Goal: Task Accomplishment & Management: Use online tool/utility

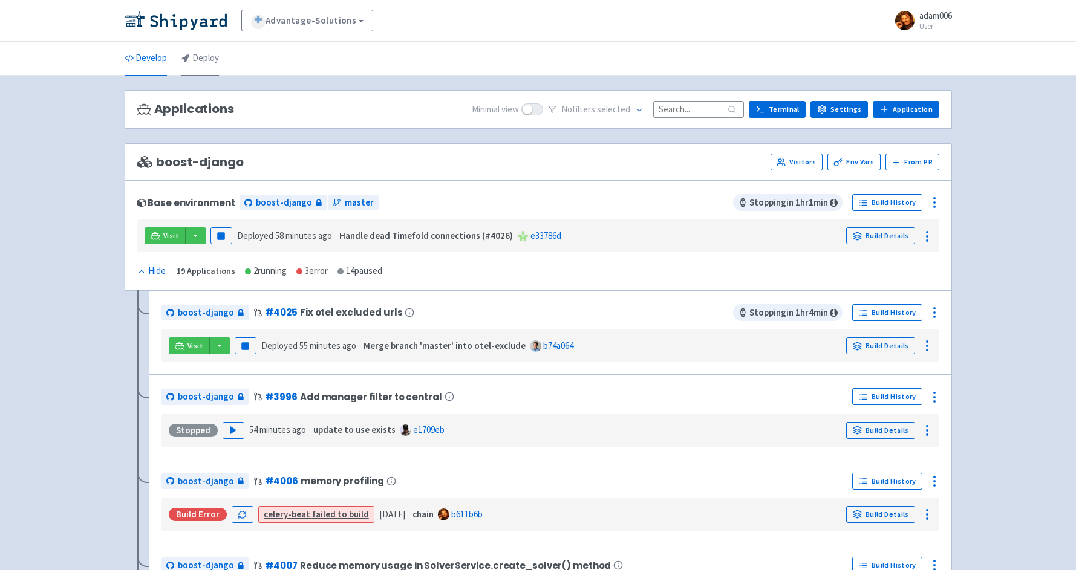
click at [202, 62] on link "Deploy" at bounding box center [199, 59] width 37 height 34
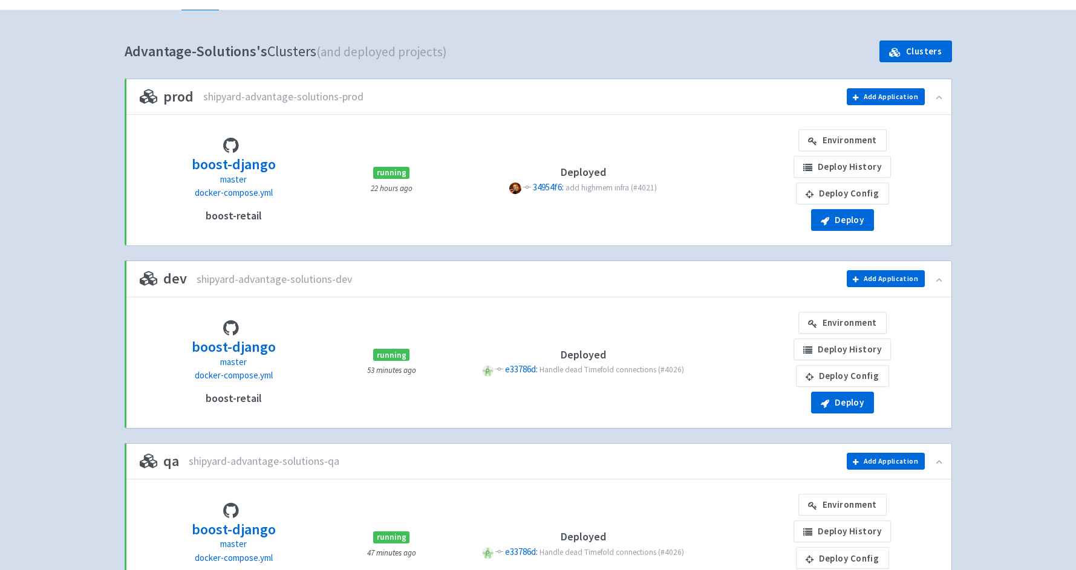
scroll to position [85, 0]
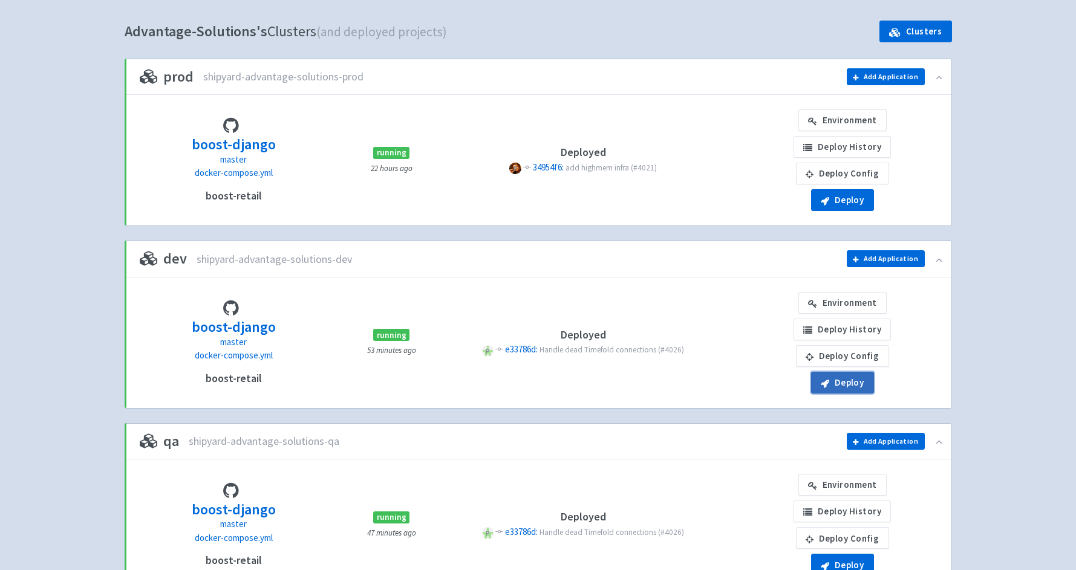
click at [822, 383] on icon "button" at bounding box center [825, 383] width 8 height 9
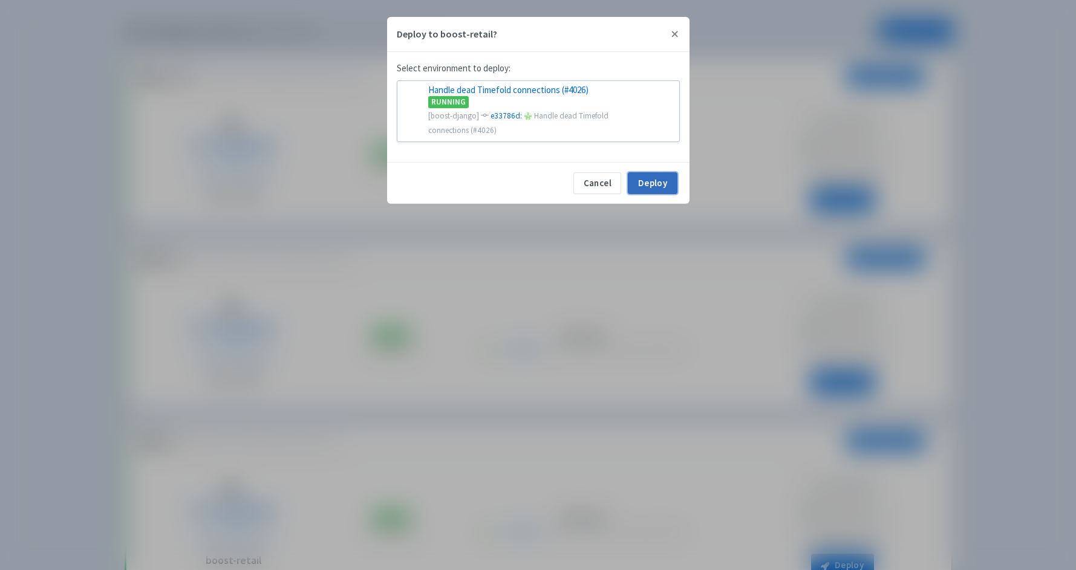
click at [652, 181] on button "Deploy" at bounding box center [652, 183] width 49 height 22
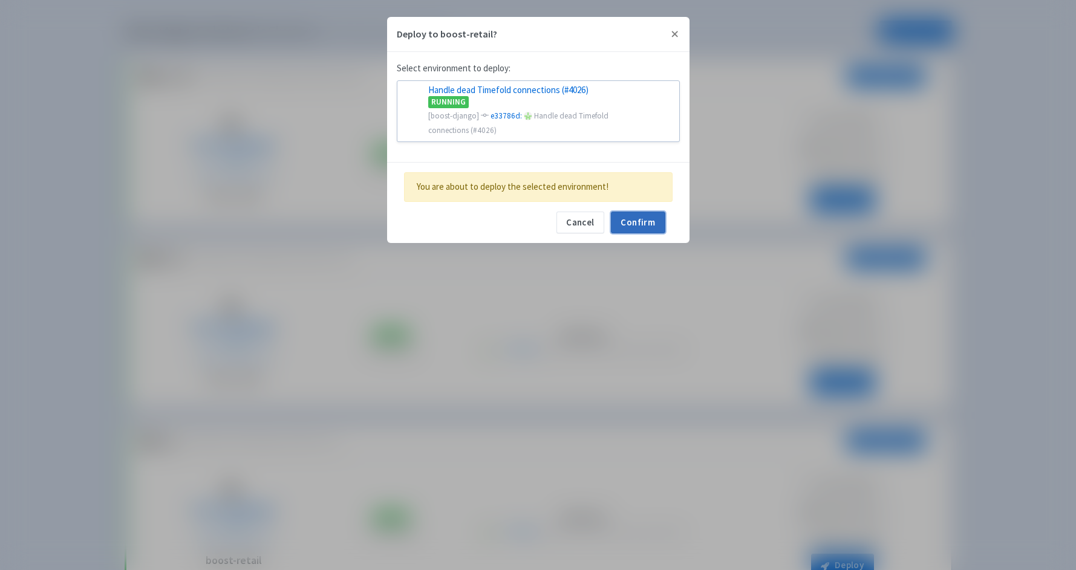
click at [652, 214] on button "Confirm" at bounding box center [638, 223] width 54 height 22
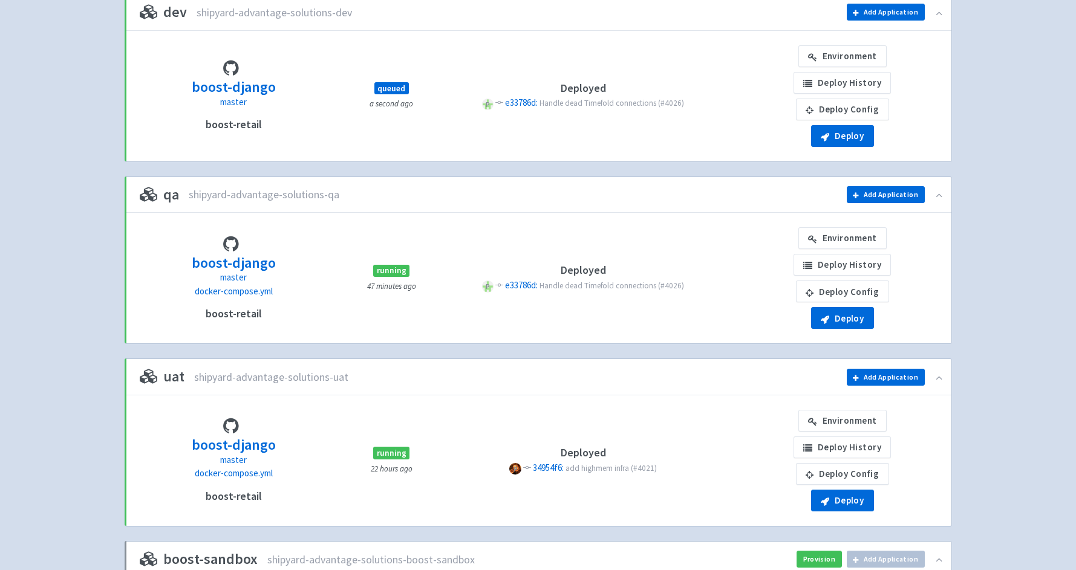
scroll to position [388, 0]
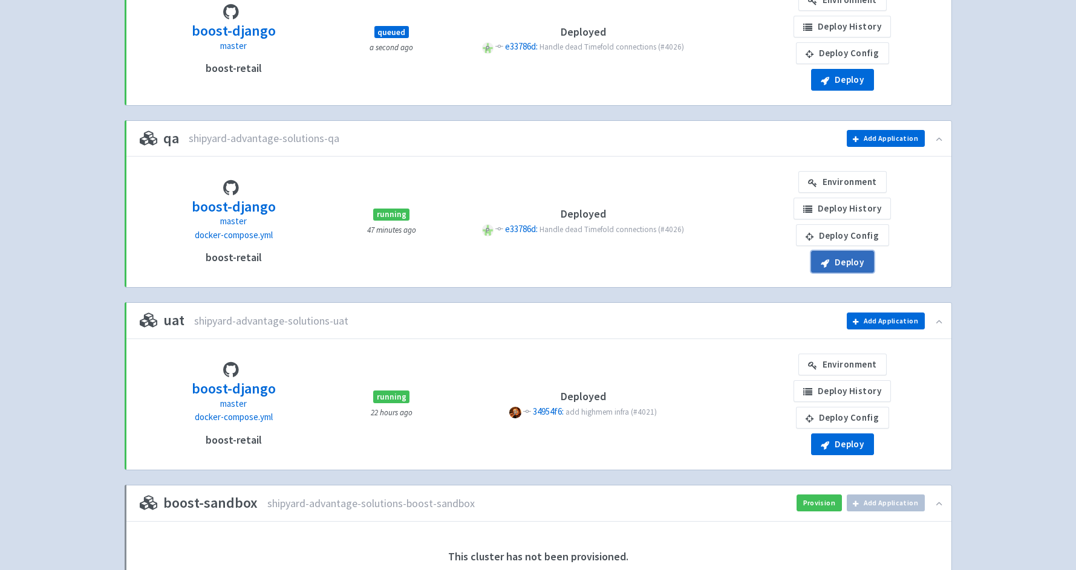
click at [848, 260] on button "Deploy" at bounding box center [842, 262] width 63 height 22
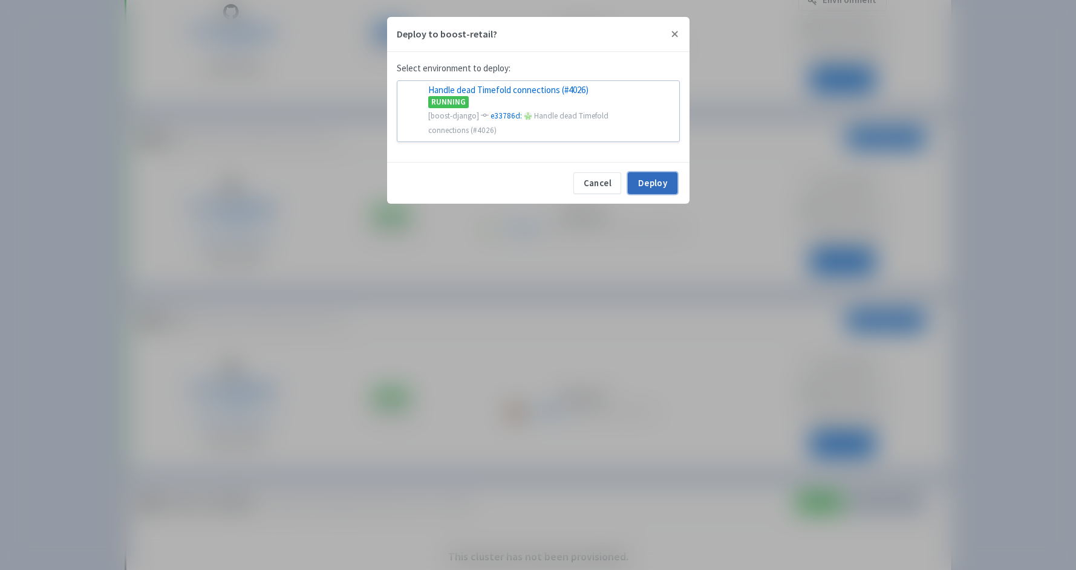
click at [662, 179] on button "Deploy" at bounding box center [652, 183] width 49 height 22
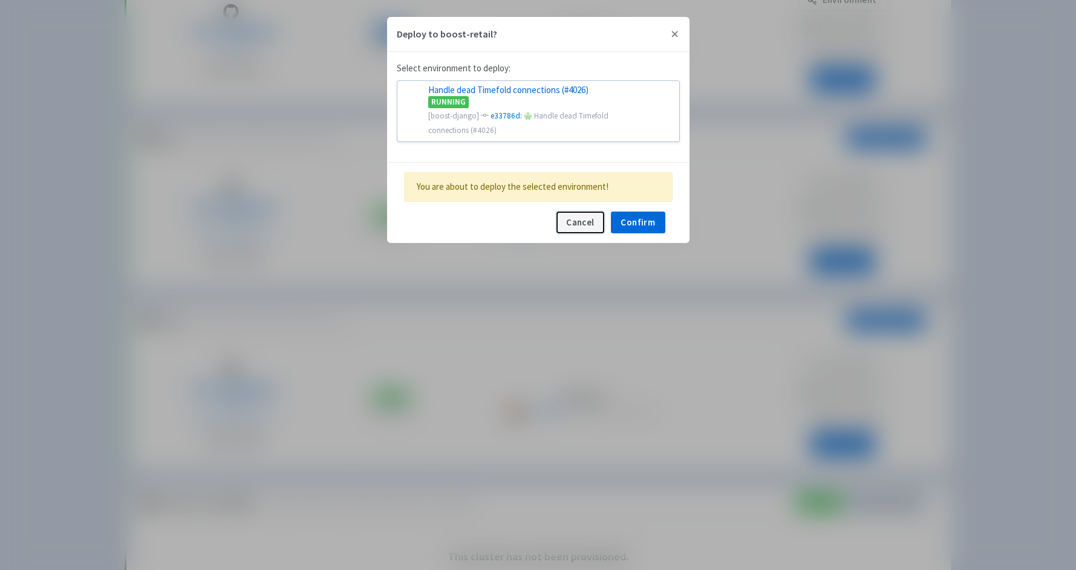
click at [574, 232] on button "Cancel" at bounding box center [580, 223] width 48 height 22
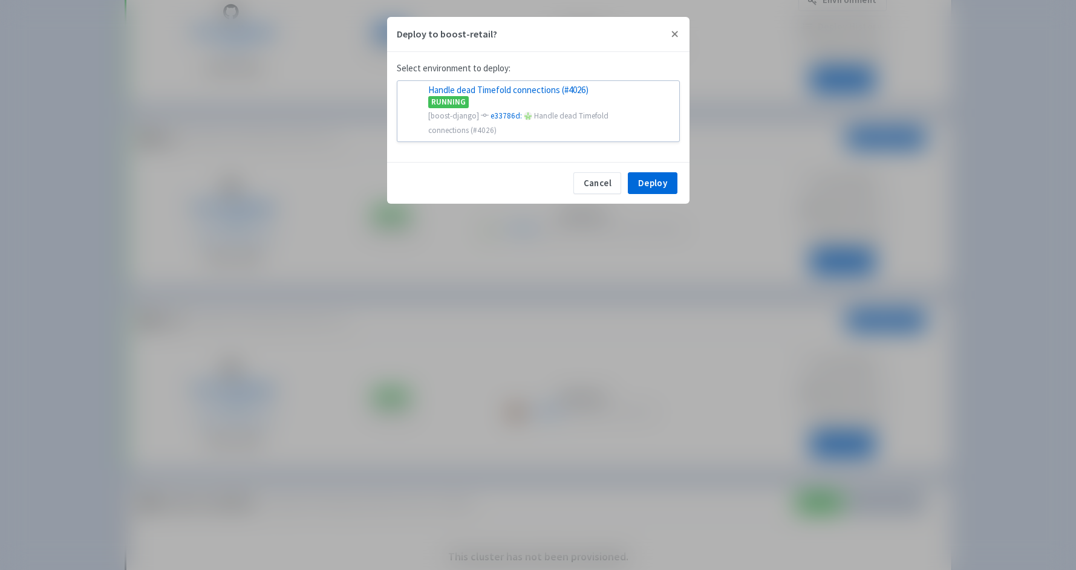
click at [727, 300] on div "Deploy to boost-retail? Select environment to deploy: Handle dead Timefold conn…" at bounding box center [538, 285] width 1076 height 570
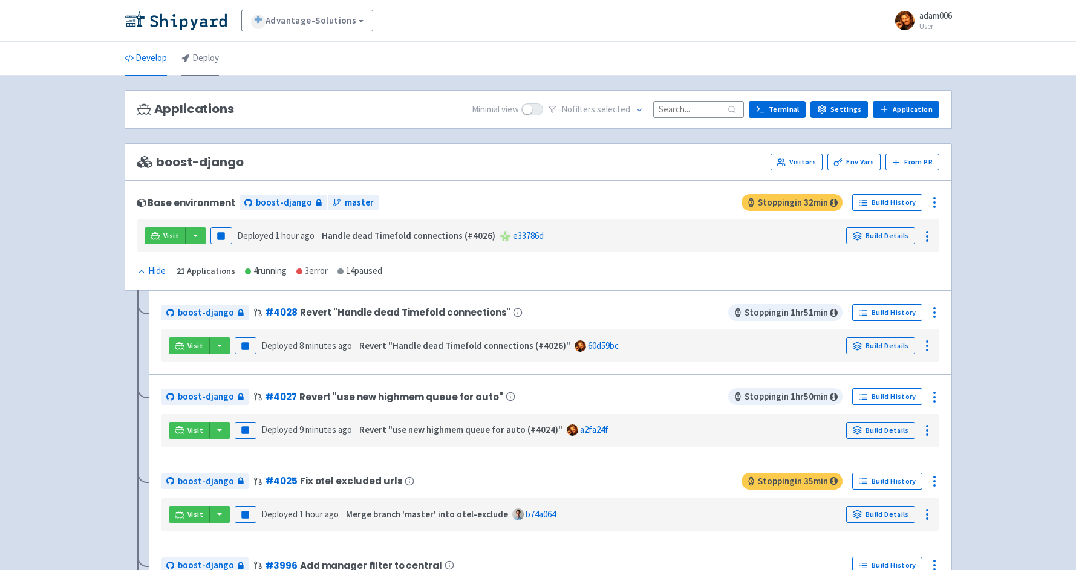
click at [186, 54] on icon at bounding box center [185, 58] width 8 height 8
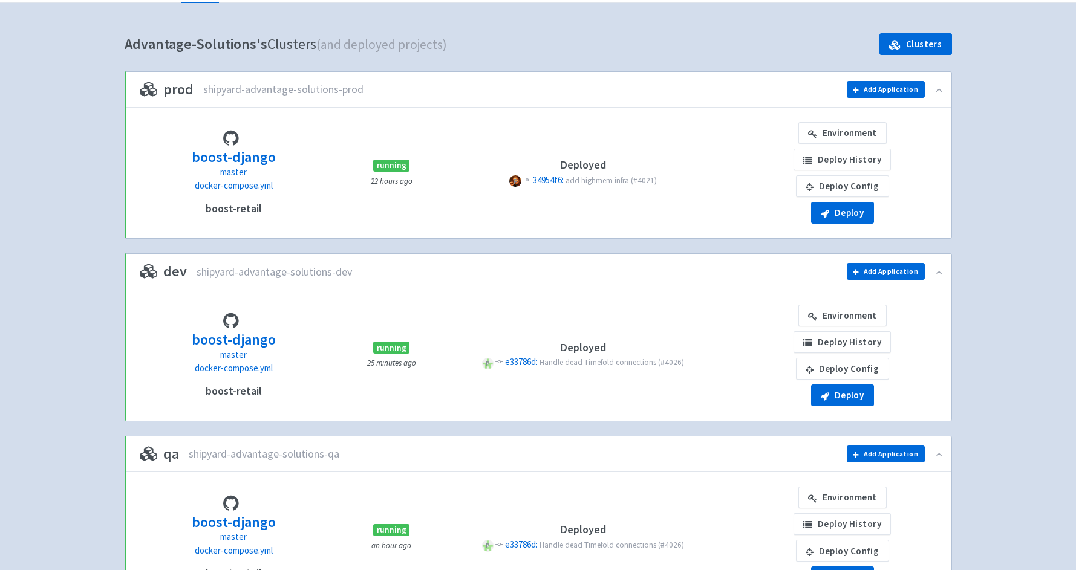
scroll to position [74, 0]
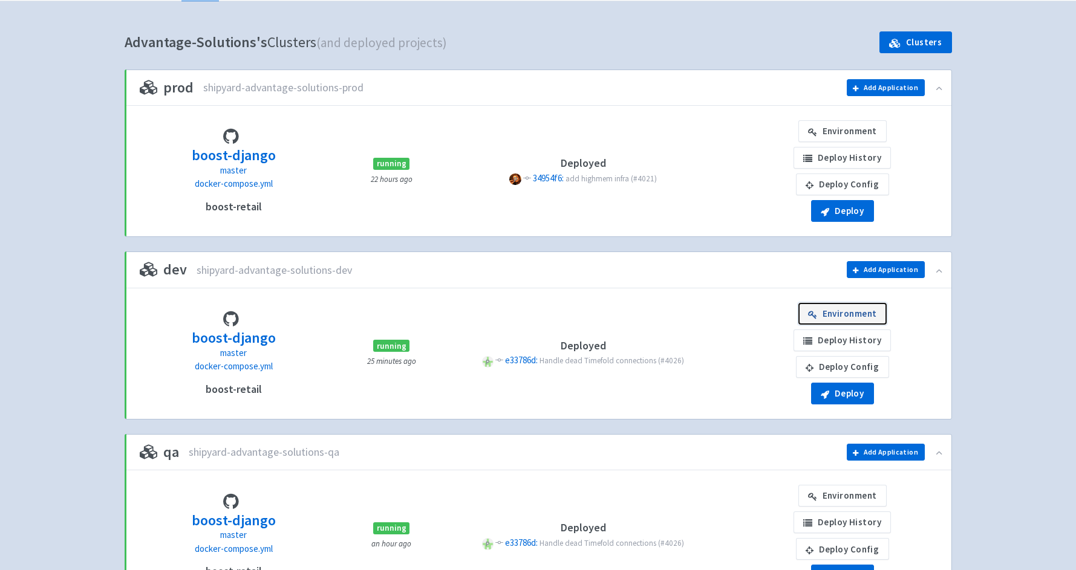
click at [847, 314] on link "Environment" at bounding box center [842, 314] width 88 height 22
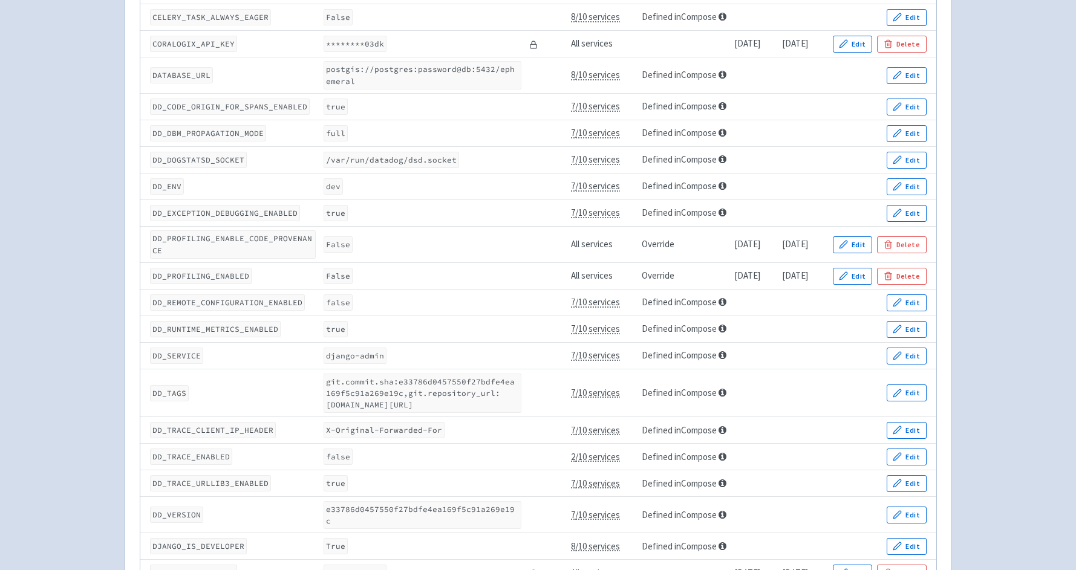
scroll to position [619, 0]
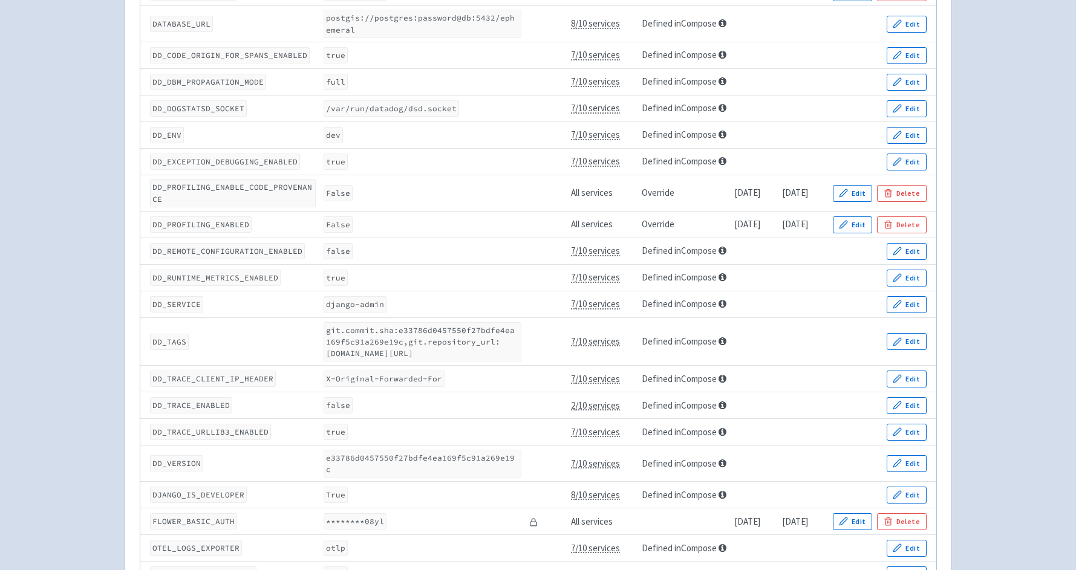
click at [86, 278] on div "Advantage-Solutions adam006 User Profile Sign out Develop Deploy" at bounding box center [538, 378] width 1076 height 1994
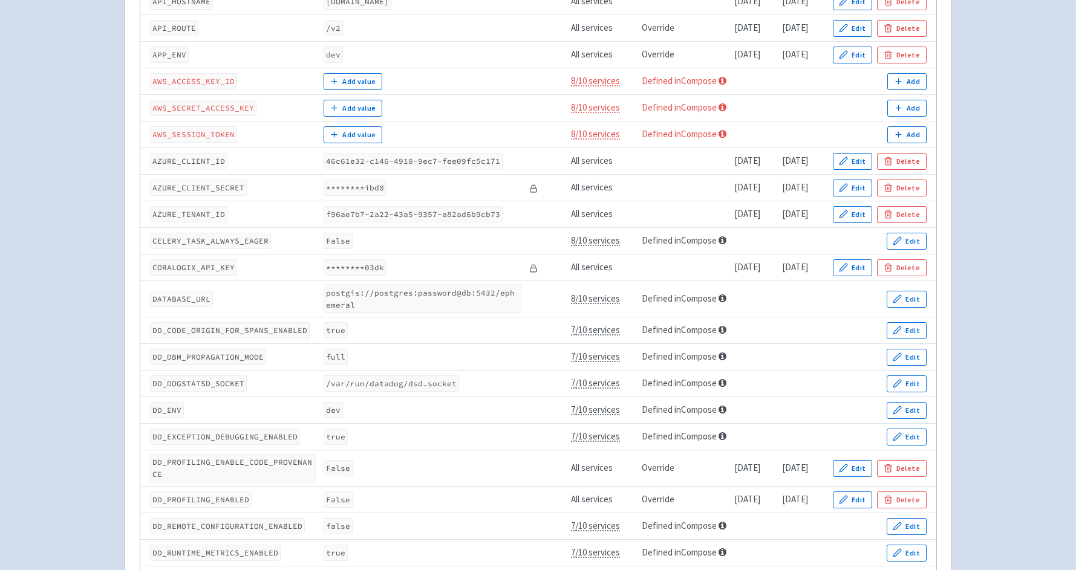
scroll to position [344, 0]
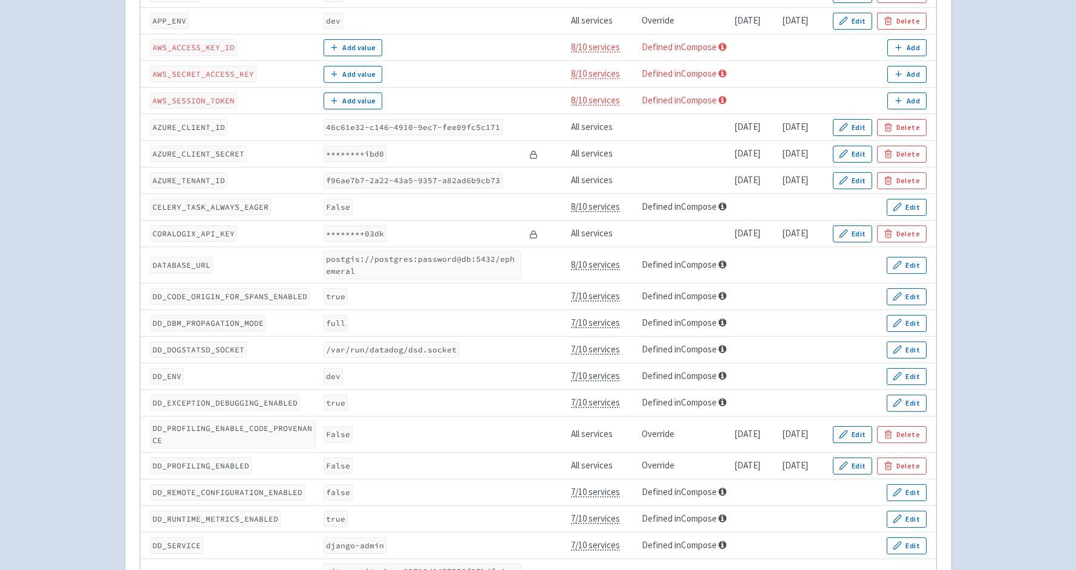
scroll to position [379, 0]
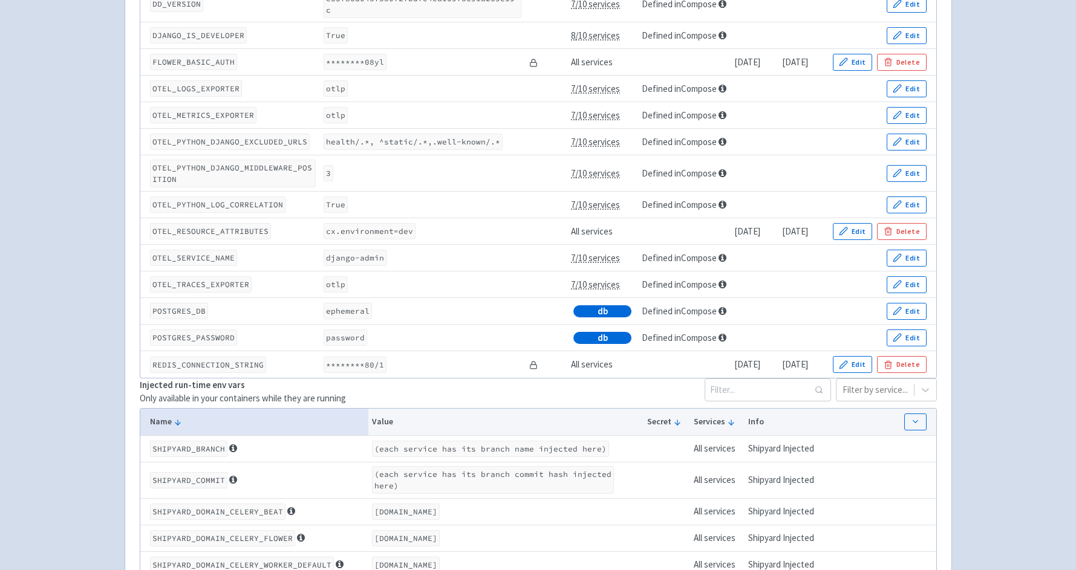
scroll to position [1086, 0]
